Goal: Information Seeking & Learning: Learn about a topic

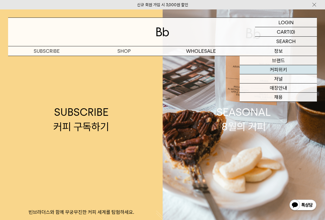
click at [276, 69] on link "커피위키" at bounding box center [277, 69] width 77 height 9
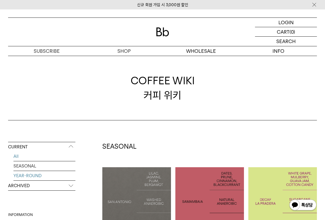
click at [41, 177] on link "YEAR-ROUND" at bounding box center [44, 175] width 62 height 9
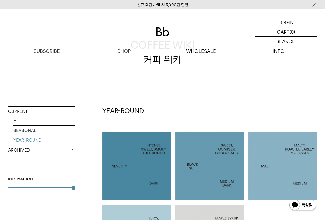
scroll to position [128, 0]
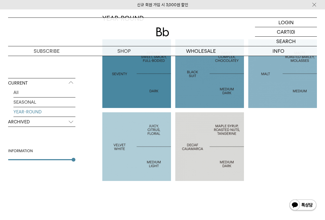
click at [118, 142] on div at bounding box center [136, 146] width 69 height 69
